Goal: Task Accomplishment & Management: Use online tool/utility

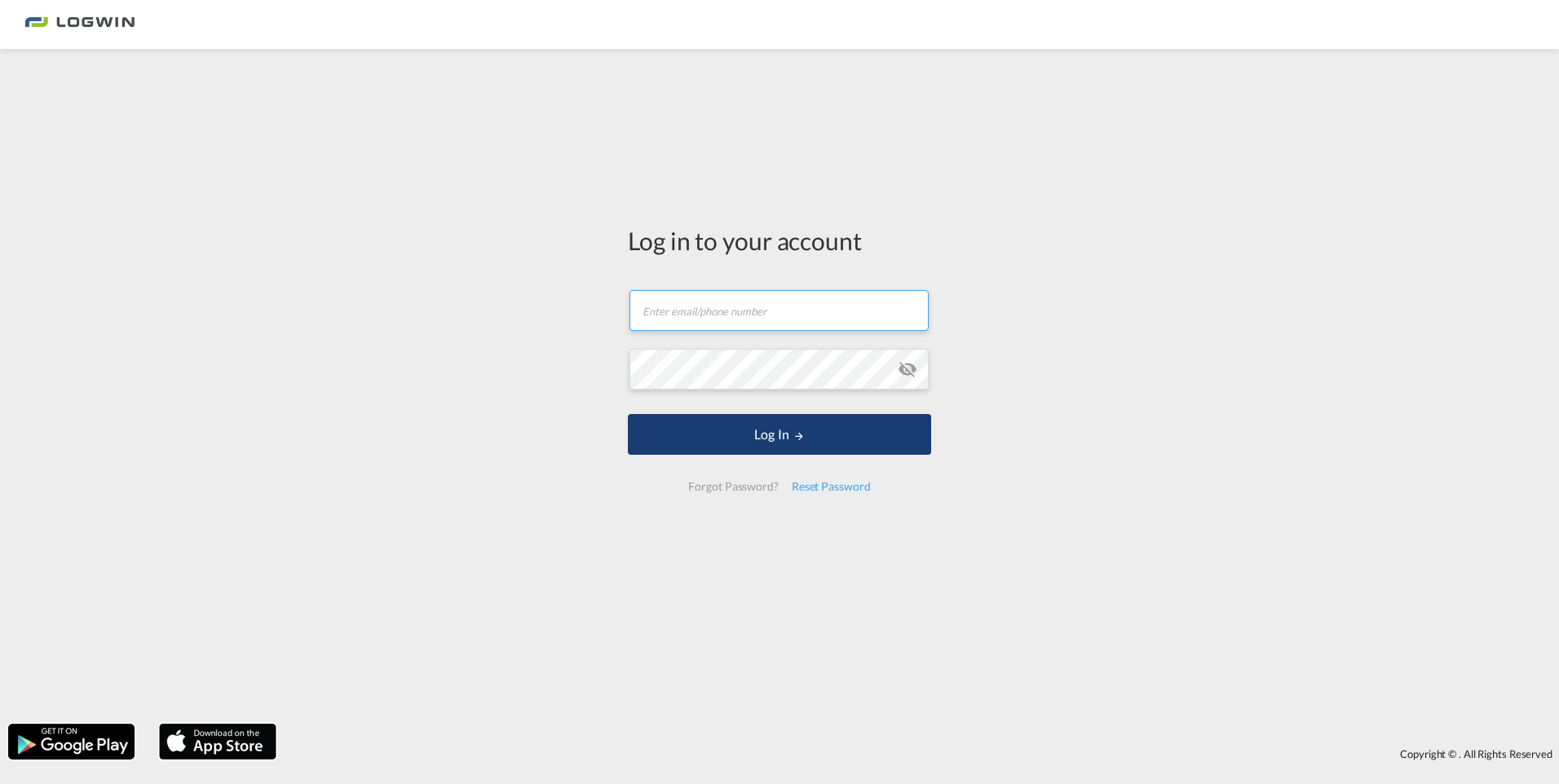
type input "[PERSON_NAME][EMAIL_ADDRESS][DOMAIN_NAME]"
click at [763, 432] on button "Log In" at bounding box center [780, 434] width 304 height 41
